Goal: Information Seeking & Learning: Understand process/instructions

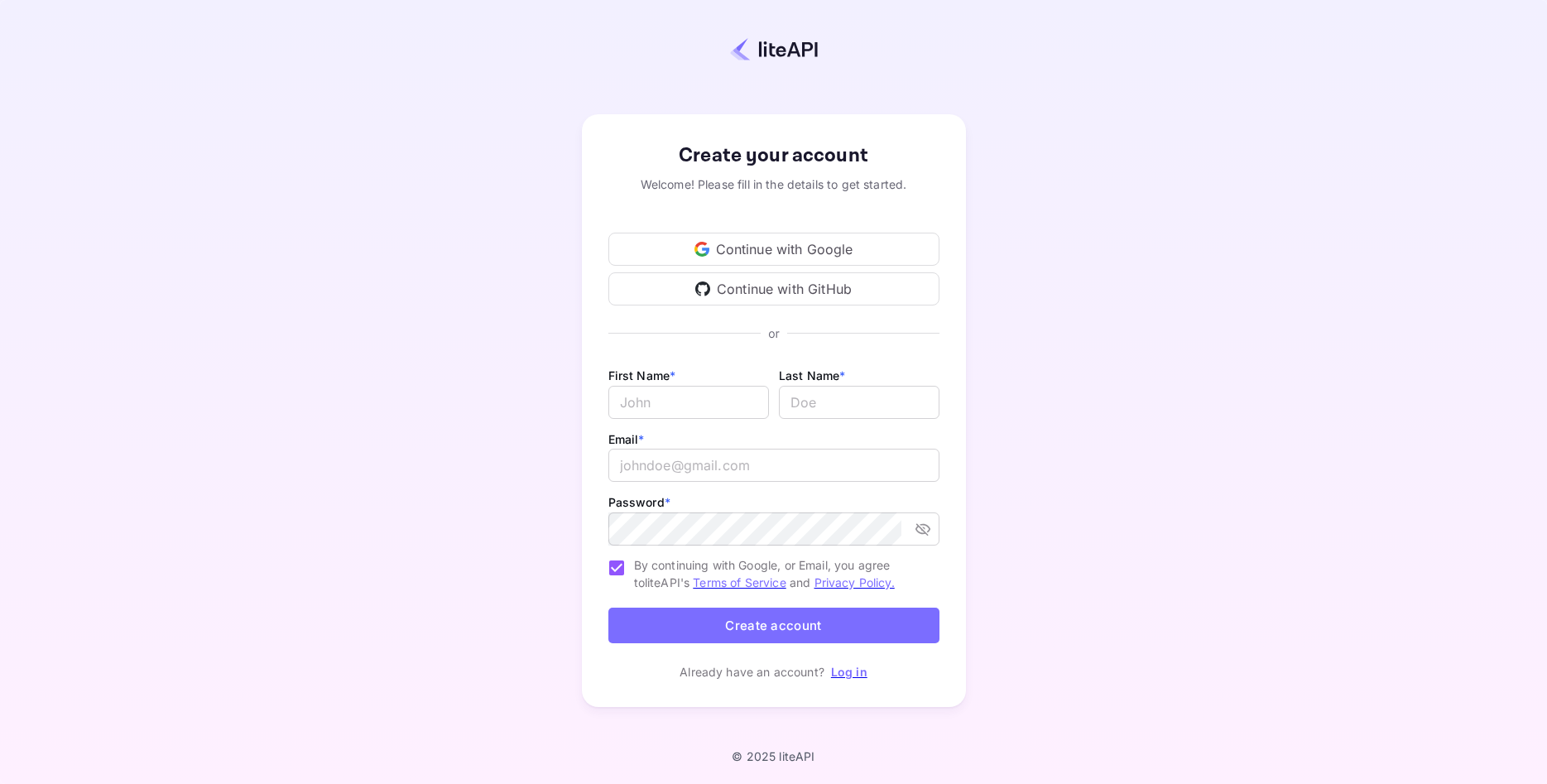
click at [811, 255] on div "Continue with Google" at bounding box center [773, 249] width 331 height 33
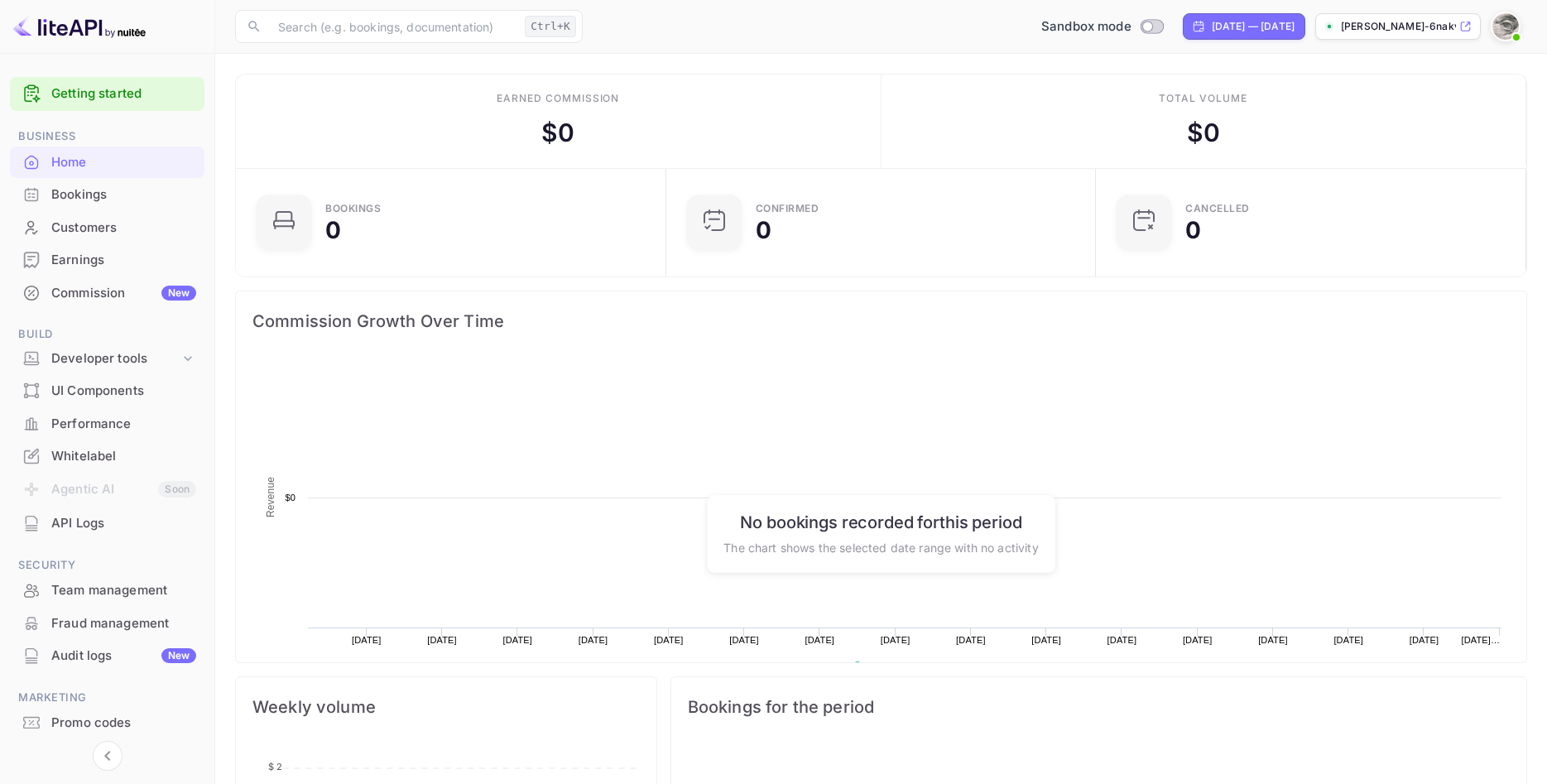
scroll to position [269, 420]
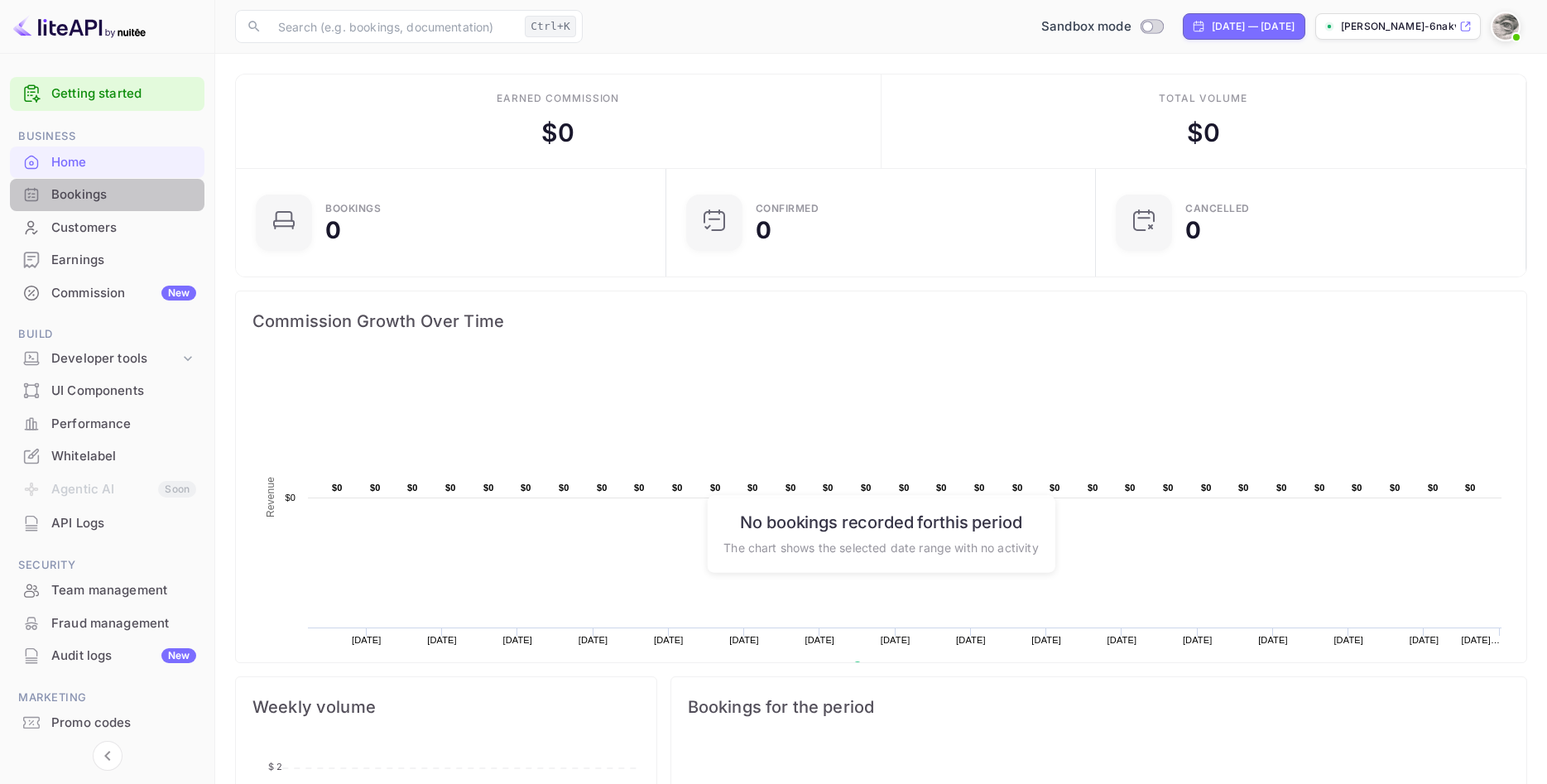
click at [113, 189] on div "Bookings" at bounding box center [123, 194] width 145 height 19
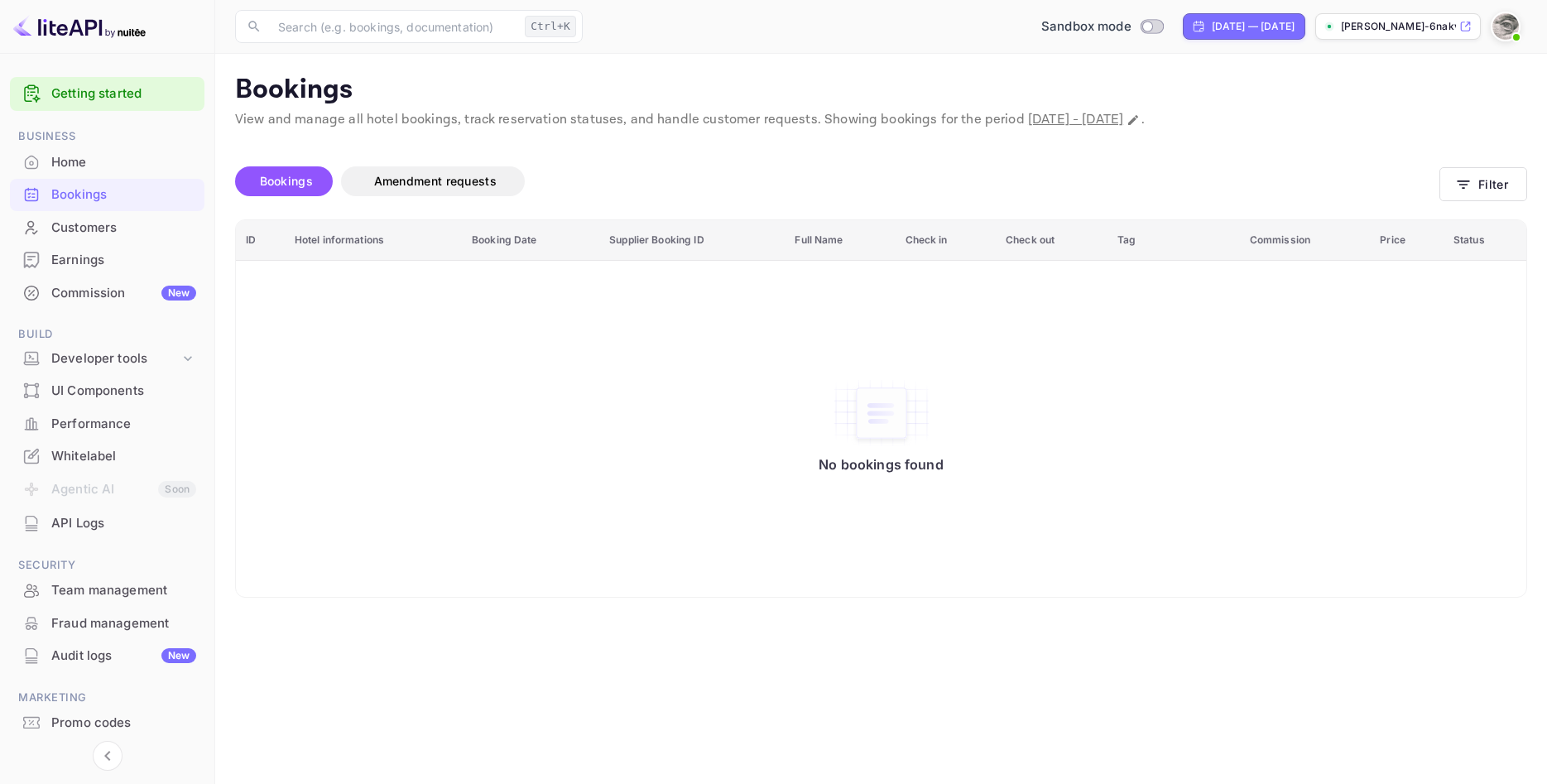
click at [276, 186] on span "Bookings" at bounding box center [286, 181] width 53 height 14
click at [66, 165] on div "Home" at bounding box center [123, 162] width 145 height 19
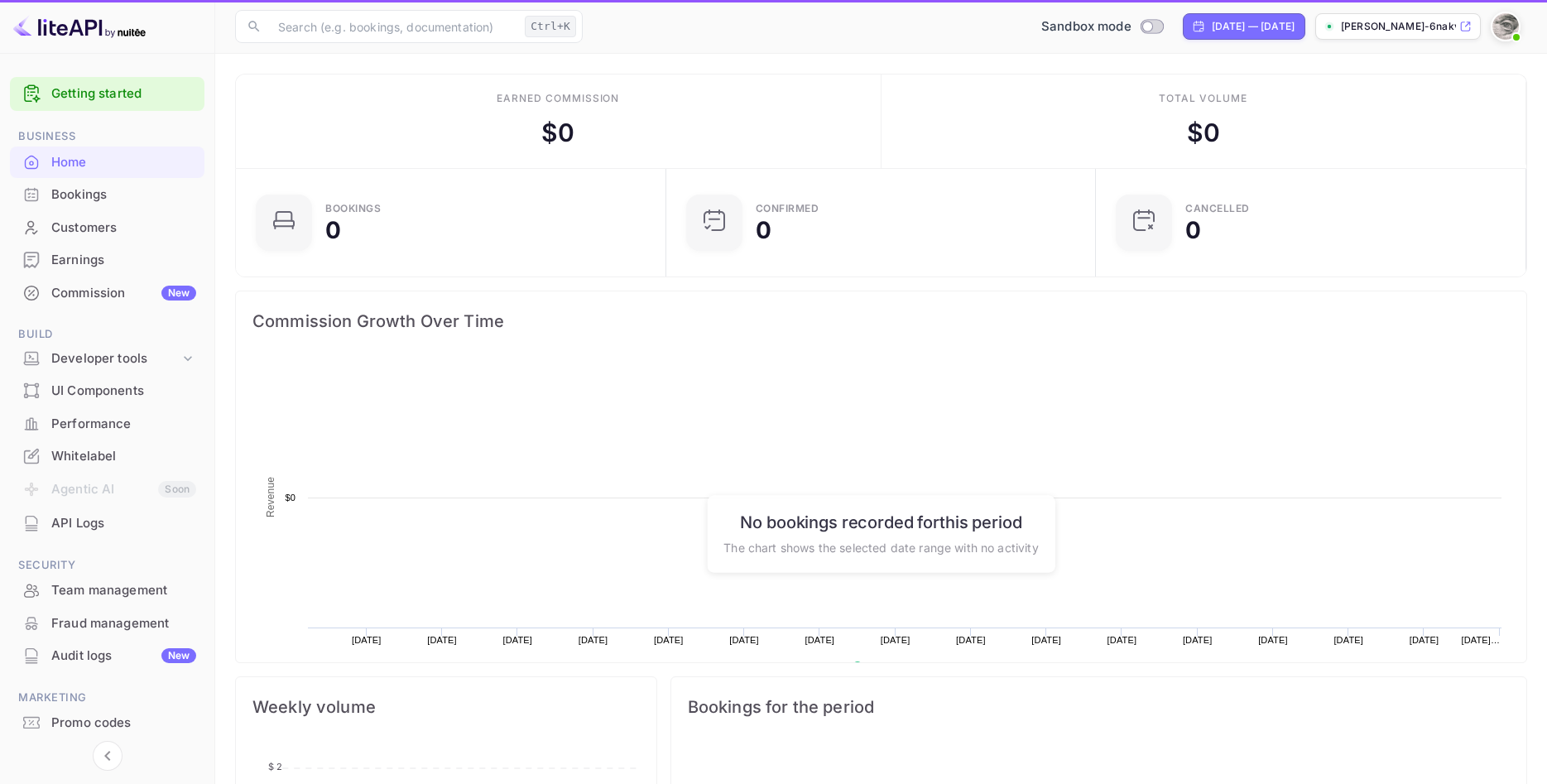
scroll to position [269, 420]
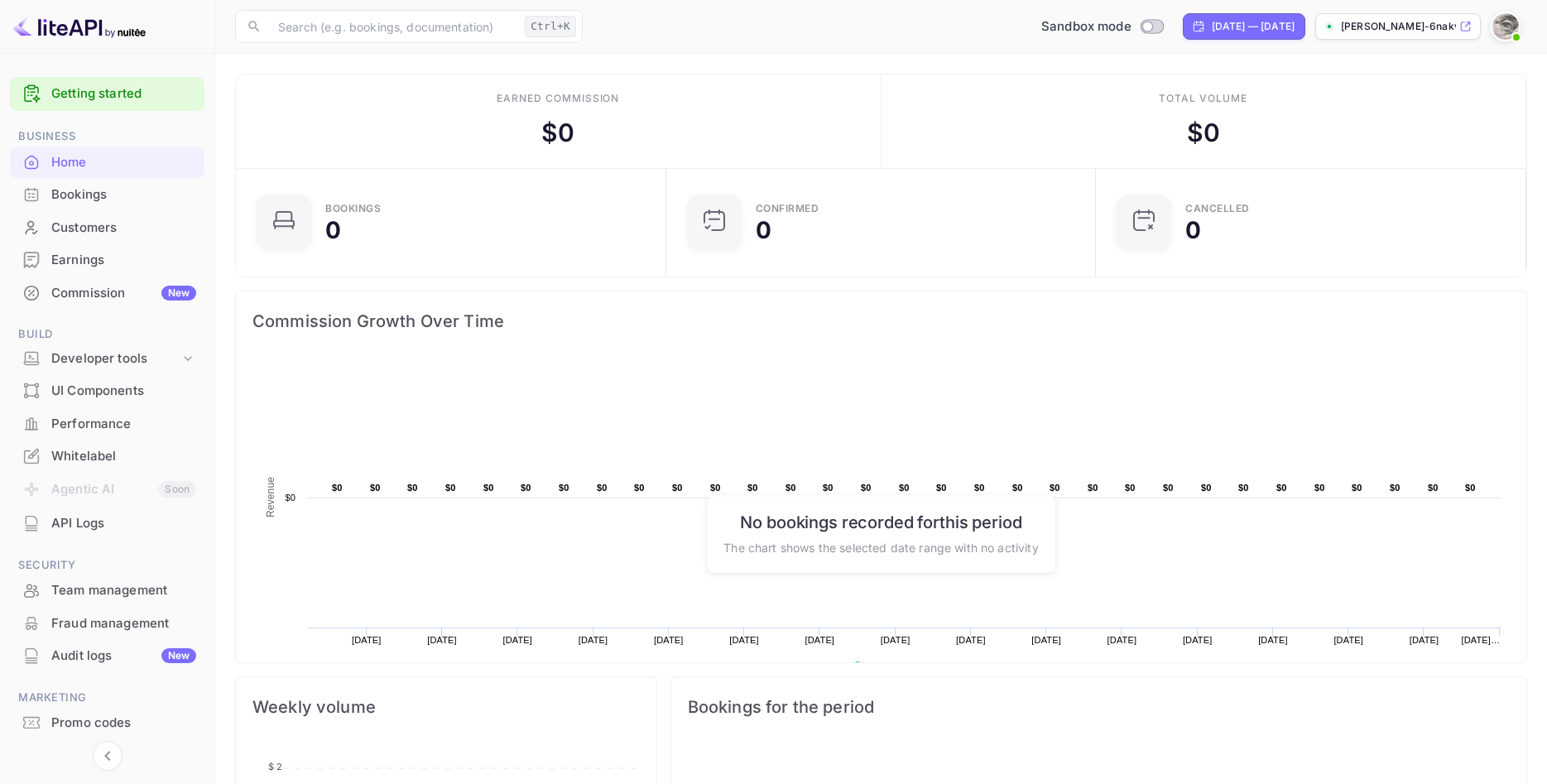
click at [118, 95] on link "Getting started" at bounding box center [123, 93] width 145 height 19
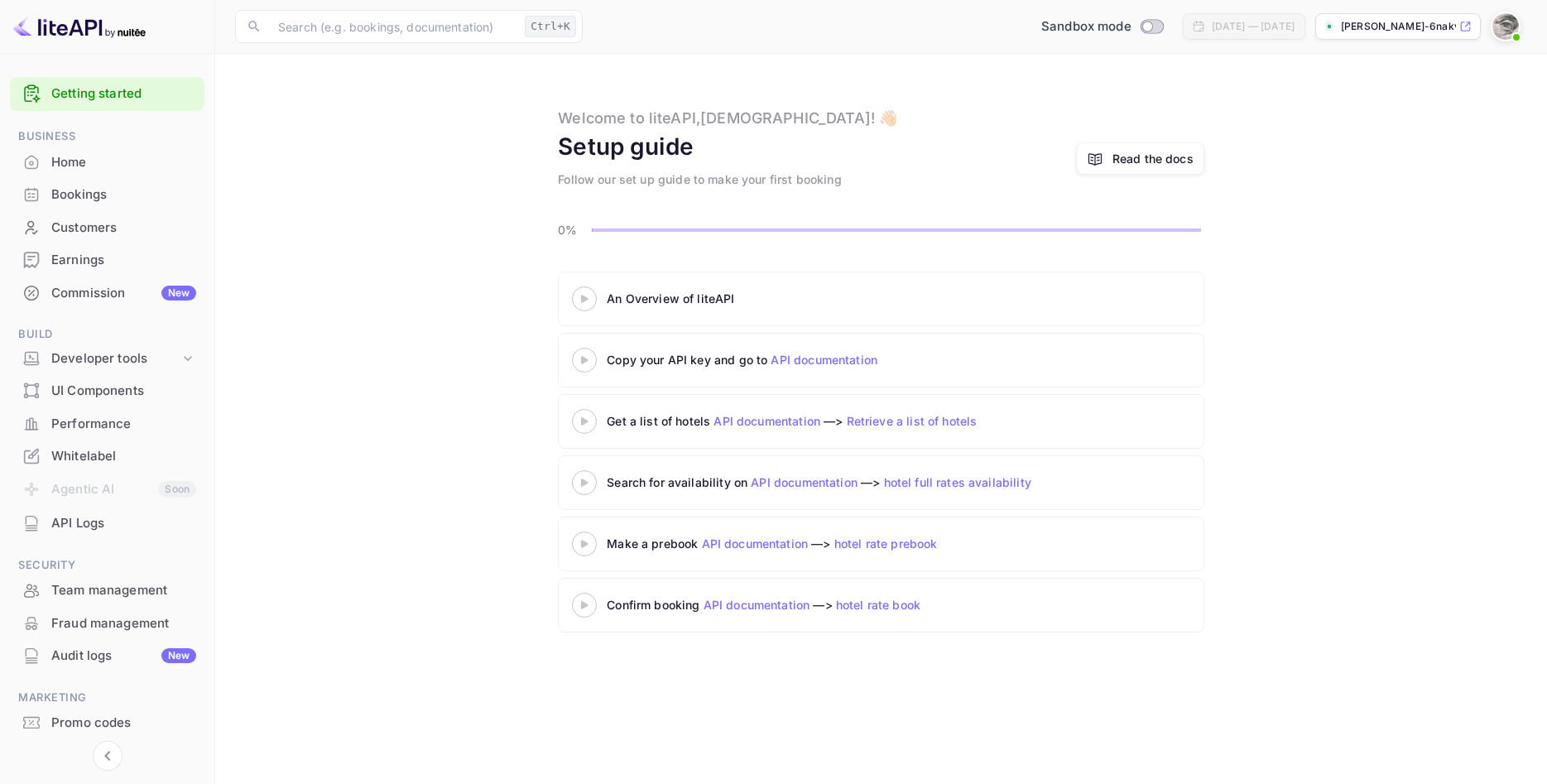
click at [588, 303] on icon at bounding box center [584, 299] width 58 height 8
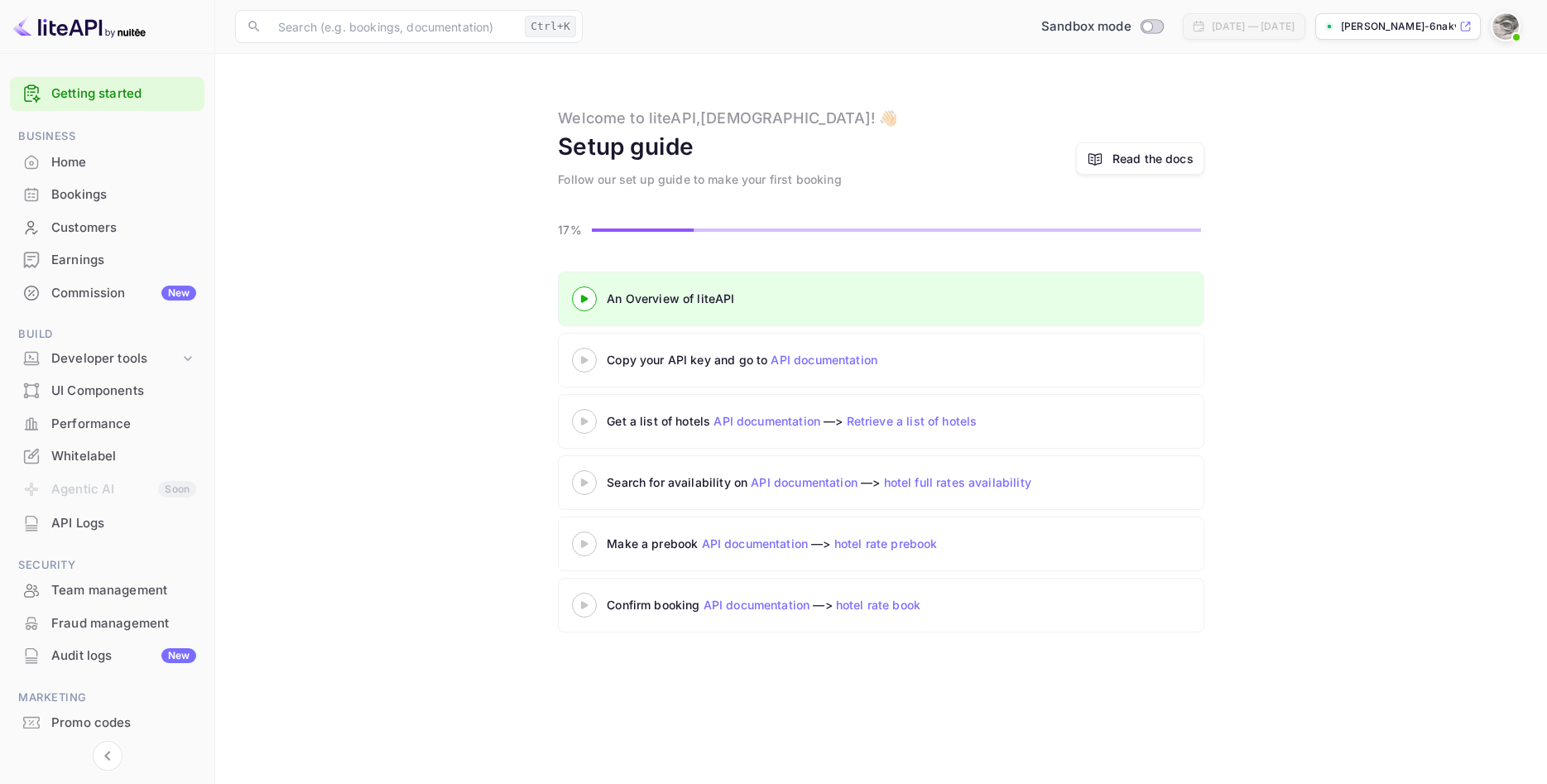
click at [764, 425] on link "API documentation" at bounding box center [766, 421] width 107 height 14
click at [825, 363] on link "API documentation" at bounding box center [824, 360] width 107 height 14
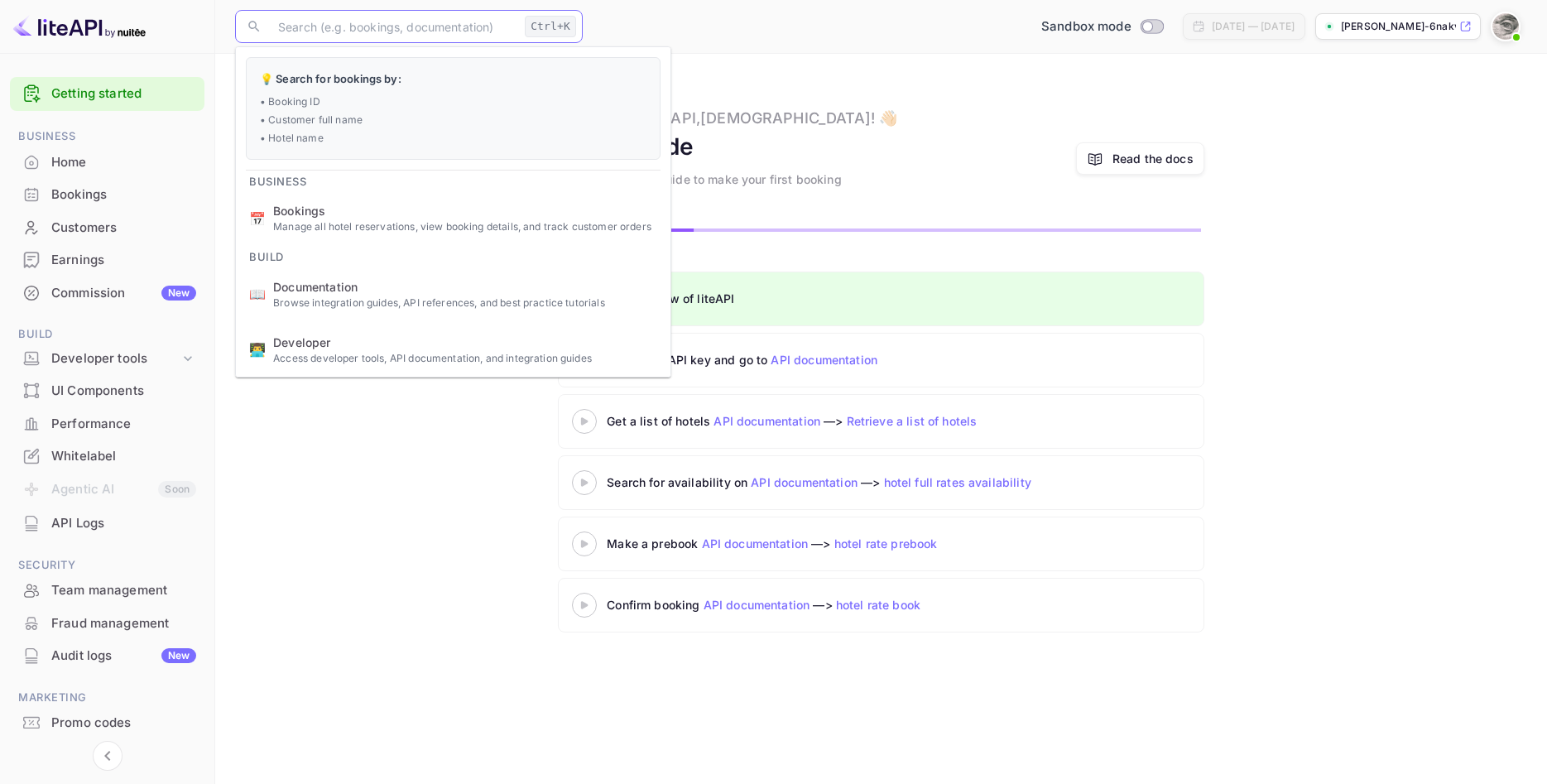
click at [476, 27] on input "text" at bounding box center [393, 26] width 250 height 33
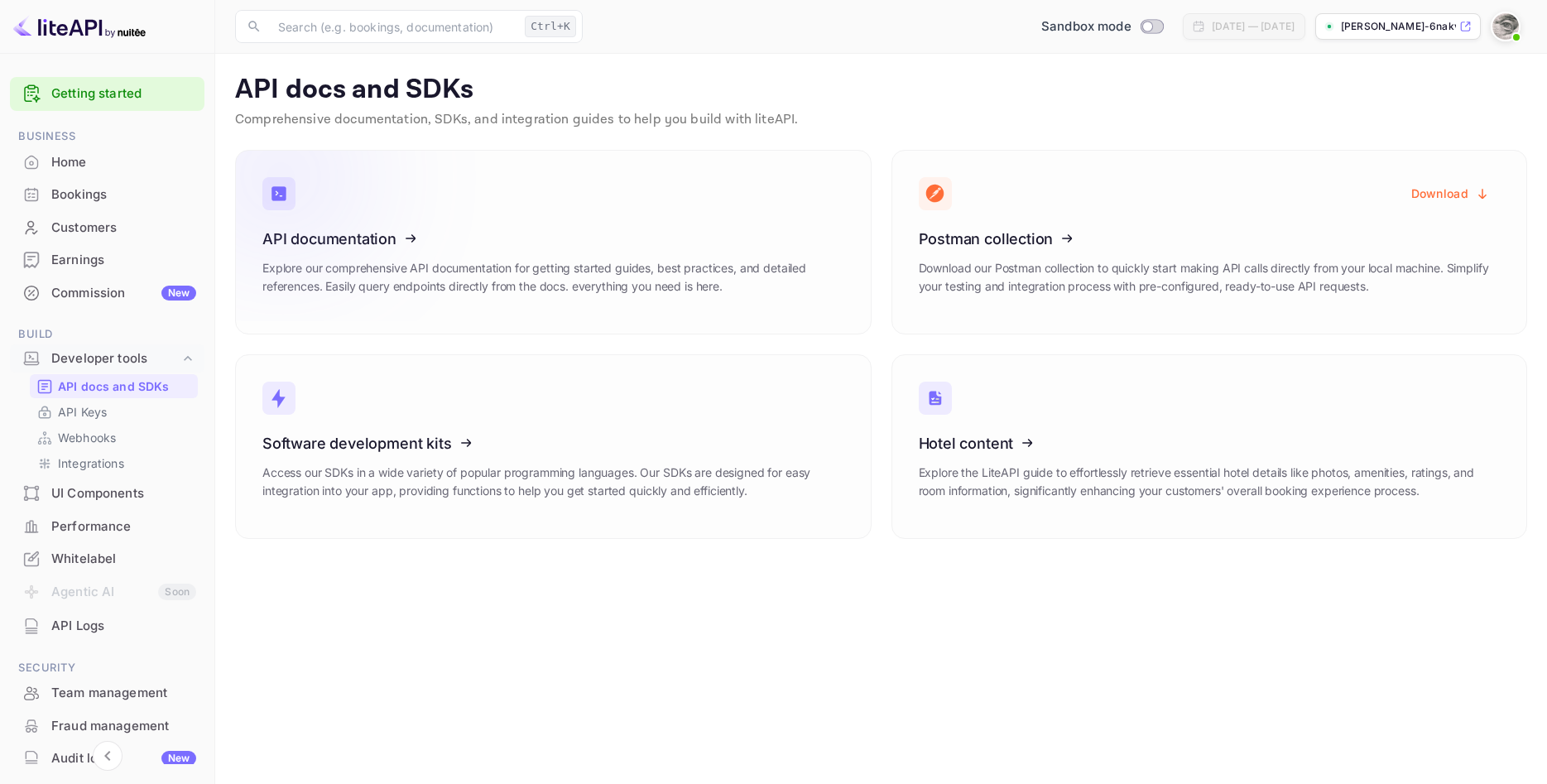
click at [358, 268] on icon at bounding box center [364, 236] width 257 height 171
click at [997, 440] on icon at bounding box center [1020, 440] width 257 height 171
click at [66, 415] on p "API Keys" at bounding box center [82, 411] width 49 height 17
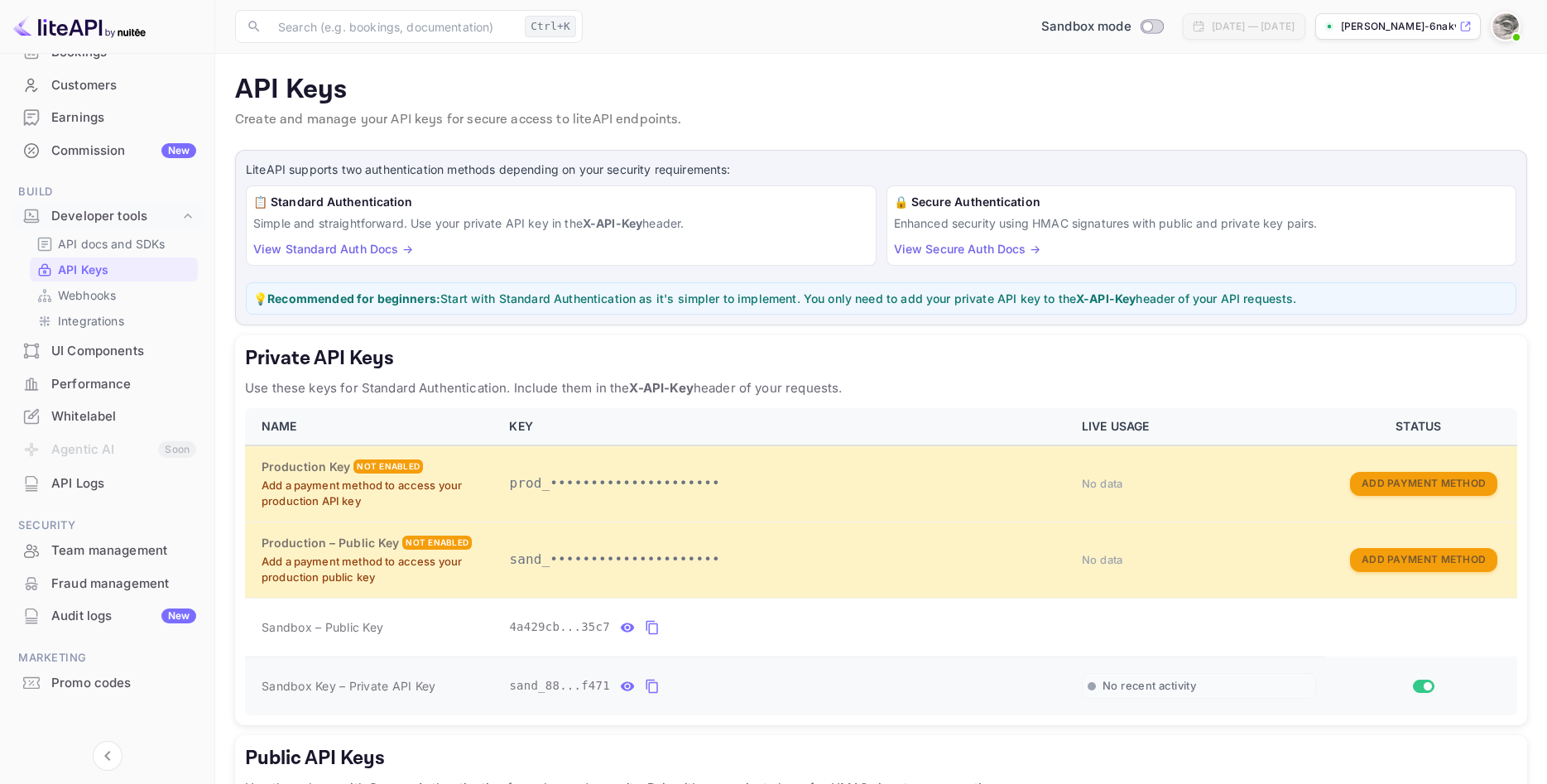
scroll to position [149, 0]
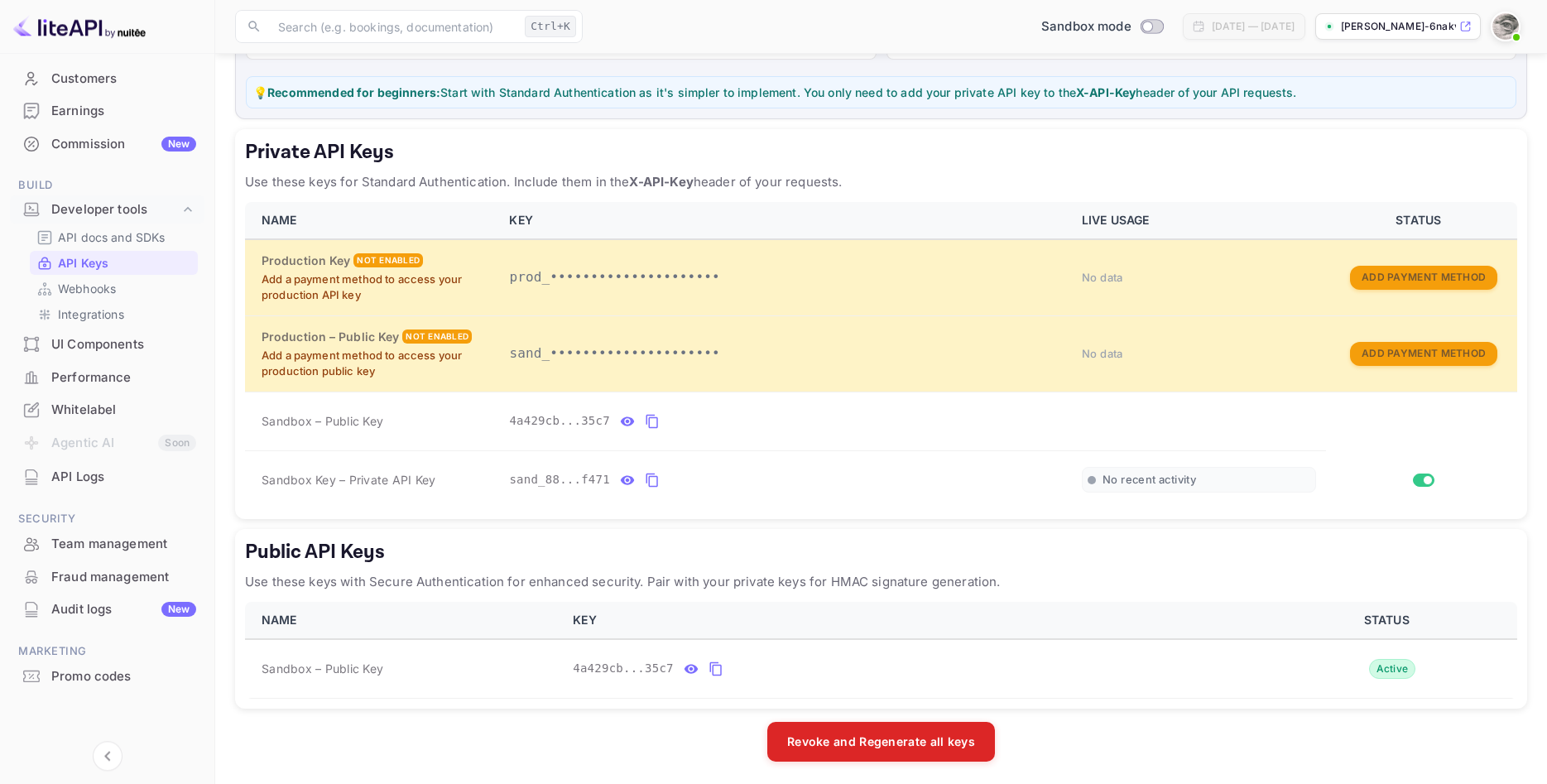
scroll to position [210, 0]
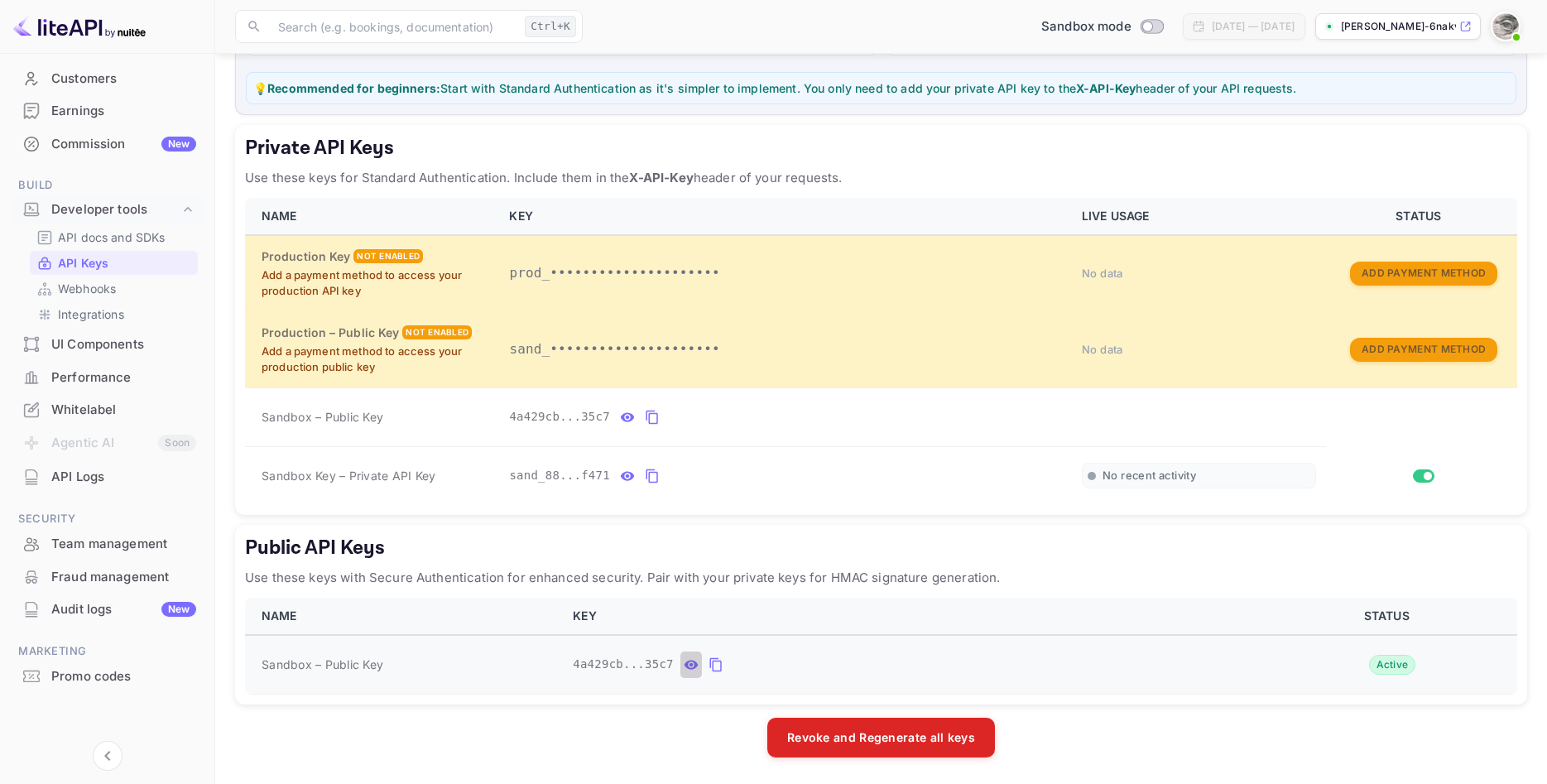
click at [685, 666] on icon "public api keys table" at bounding box center [691, 665] width 15 height 20
click at [842, 668] on icon "public api keys table" at bounding box center [849, 665] width 15 height 20
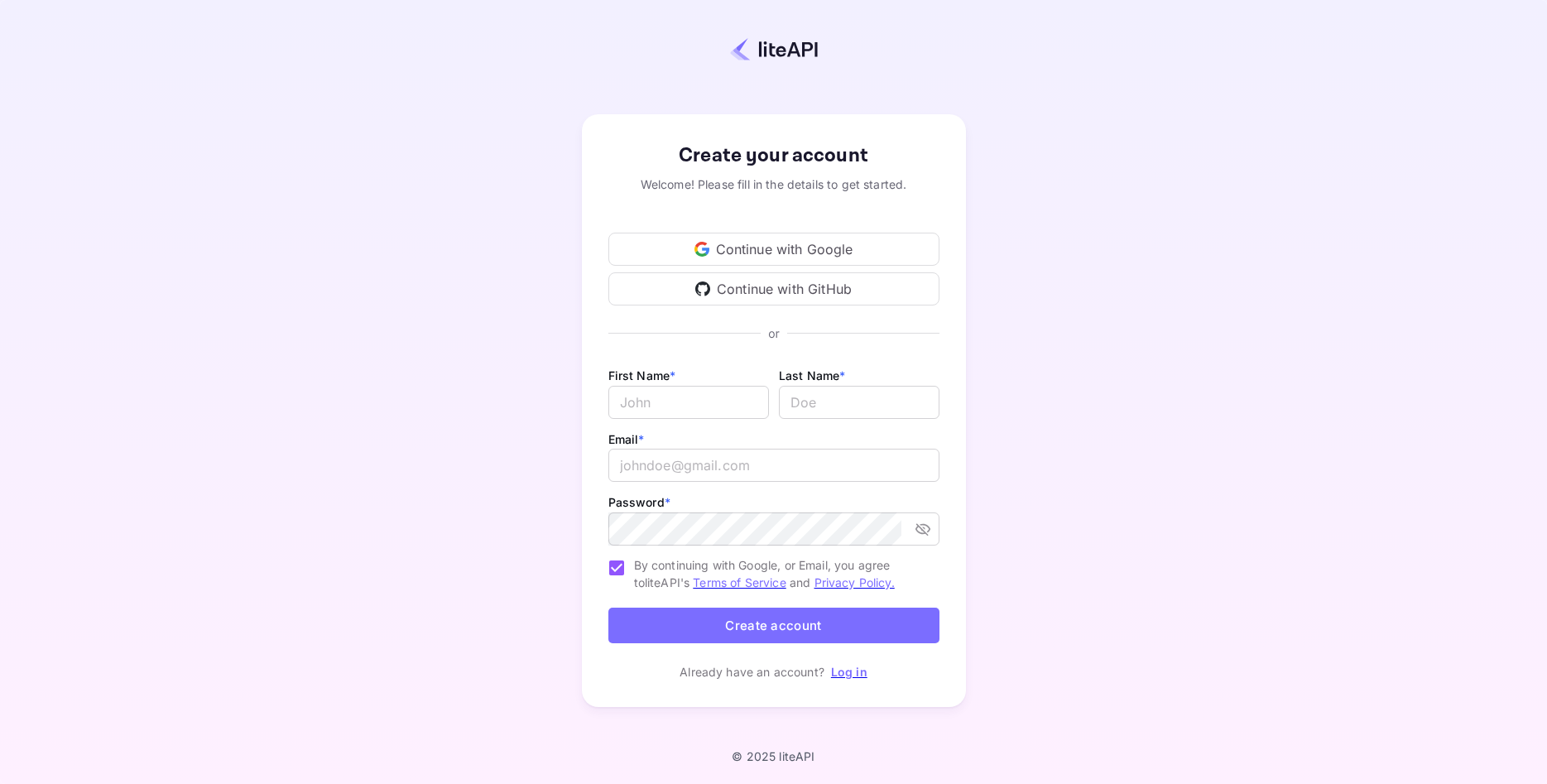
click at [726, 255] on div "Continue with Google" at bounding box center [773, 249] width 331 height 33
